Goal: Information Seeking & Learning: Learn about a topic

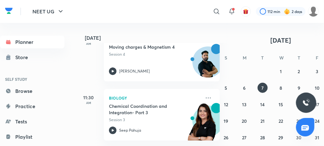
scroll to position [108, 6]
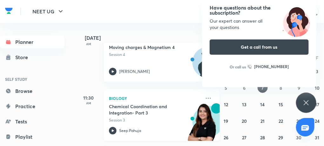
click at [113, 130] on icon at bounding box center [113, 130] width 2 height 2
